Goal: Check status

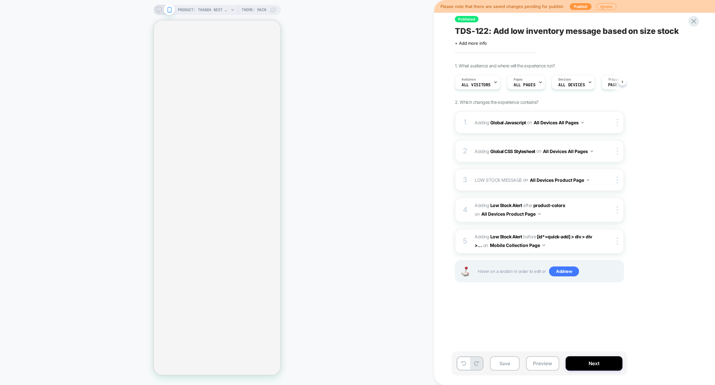
scroll to position [0, 0]
click at [539, 366] on button "Preview" at bounding box center [542, 363] width 33 height 14
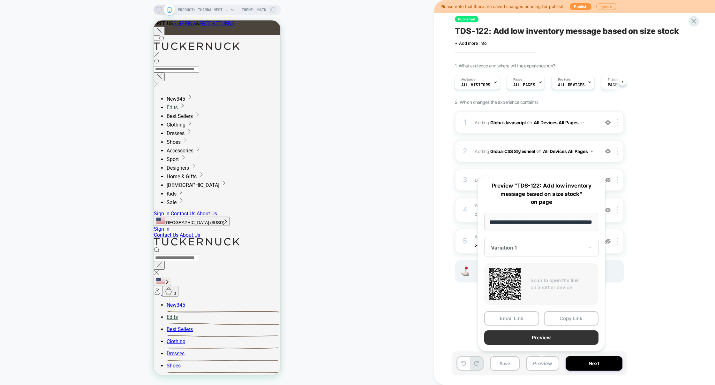
scroll to position [0, 0]
click at [537, 341] on button "Preview" at bounding box center [541, 337] width 114 height 14
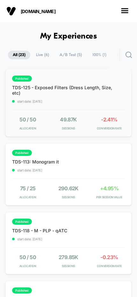
click at [78, 161] on div "published TDS-113: Monogram it start date: 9/2/2025" at bounding box center [66, 161] width 109 height 22
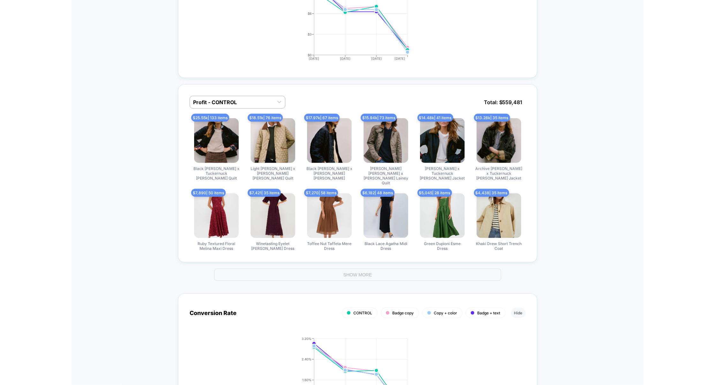
scroll to position [375, 0]
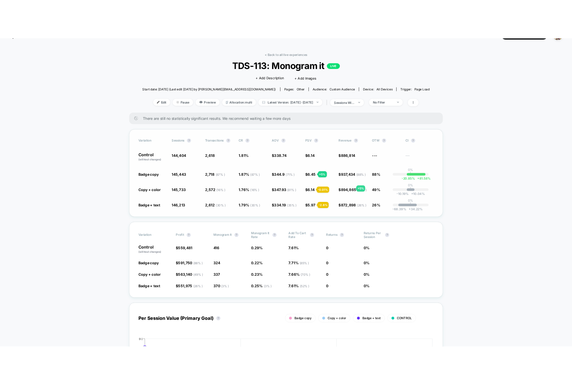
scroll to position [18, 0]
